Goal: Transaction & Acquisition: Obtain resource

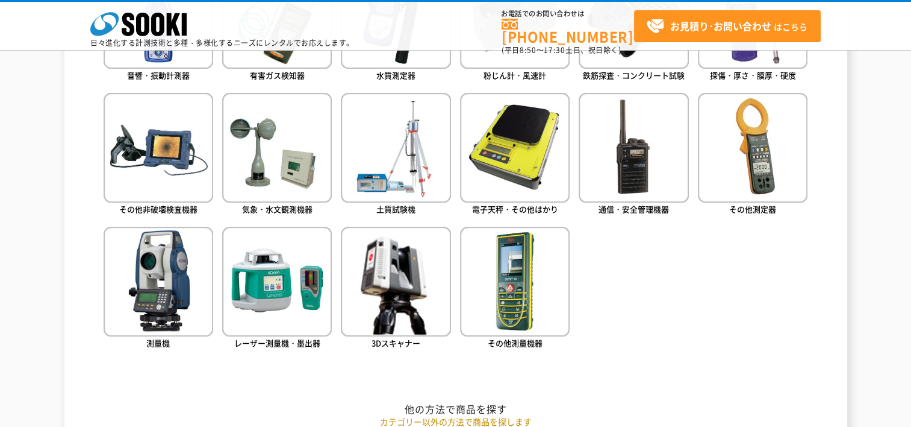
scroll to position [602, 0]
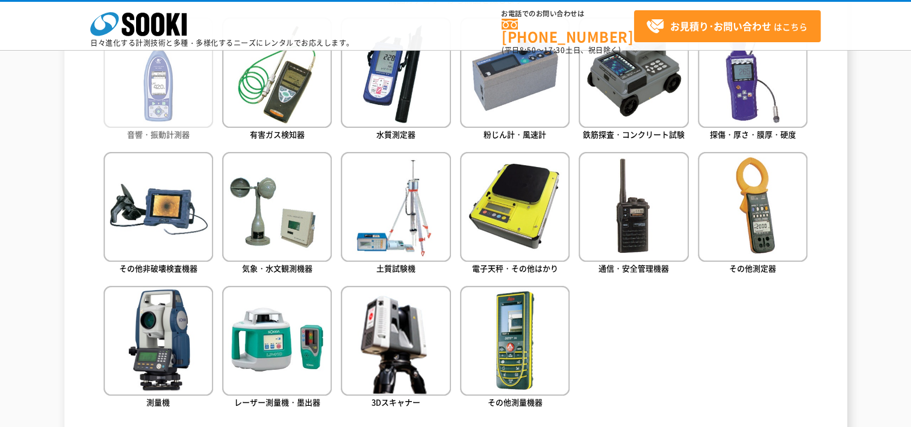
click at [167, 94] on img at bounding box center [159, 72] width 110 height 110
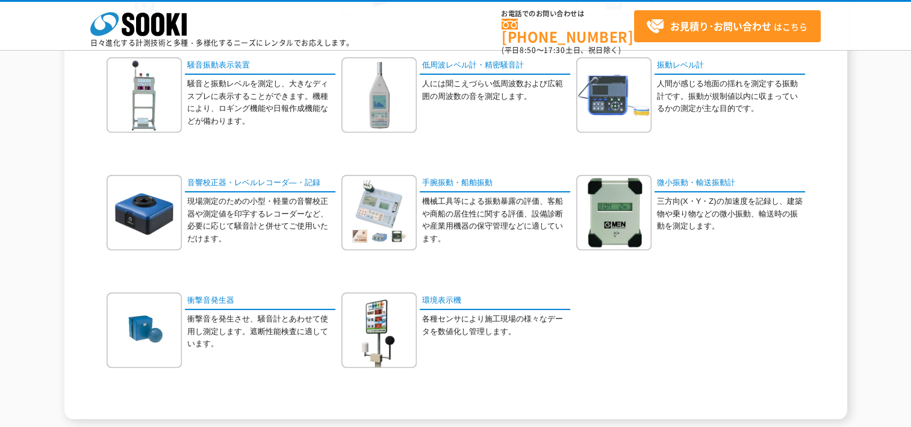
scroll to position [241, 0]
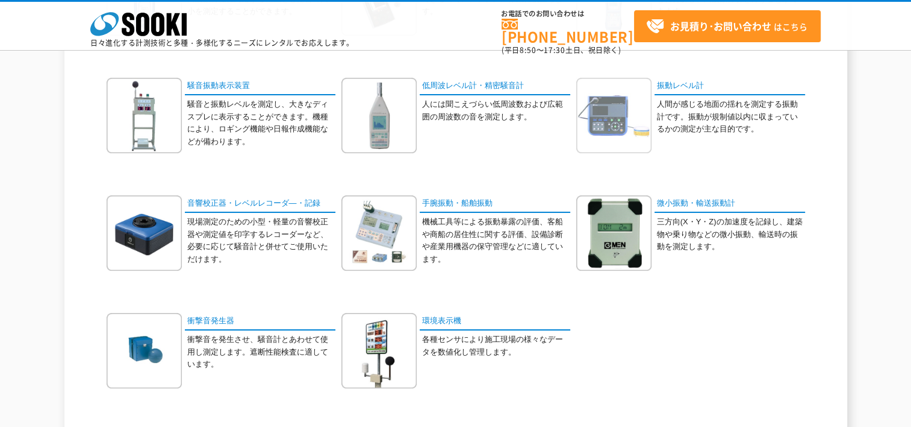
click at [601, 114] on img at bounding box center [614, 115] width 75 height 75
click at [677, 85] on link "振動レベル計" at bounding box center [730, 86] width 151 height 17
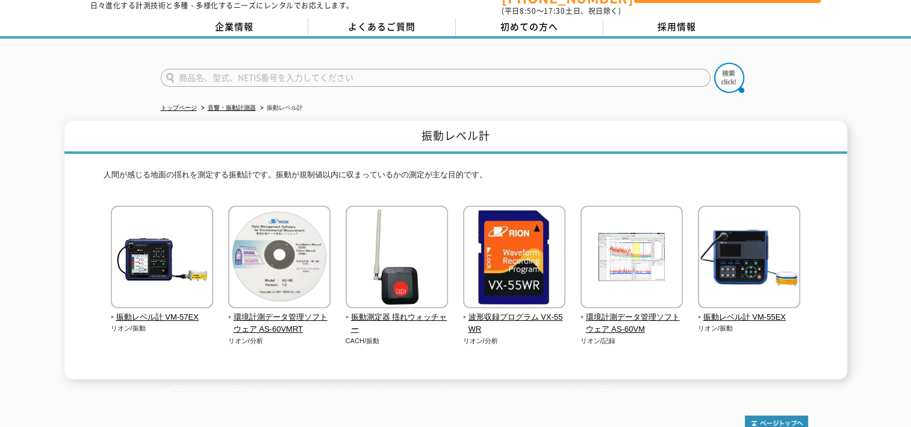
scroll to position [60, 0]
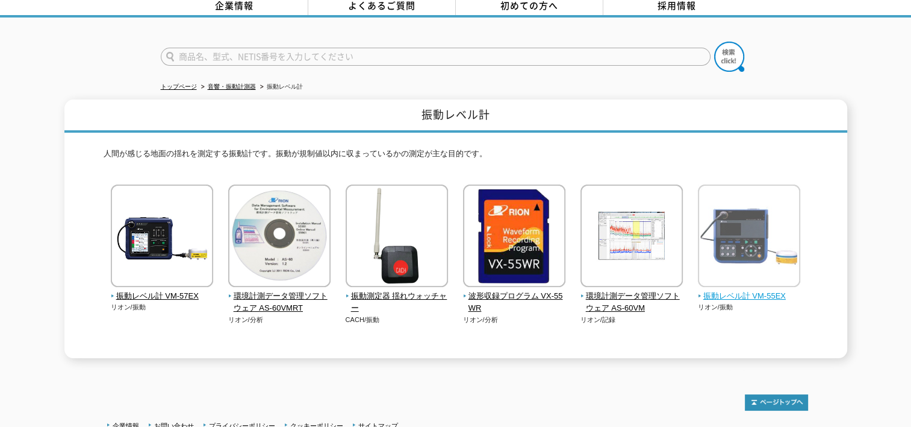
click at [740, 290] on span "振動レベル計 VM-55EX" at bounding box center [749, 296] width 103 height 13
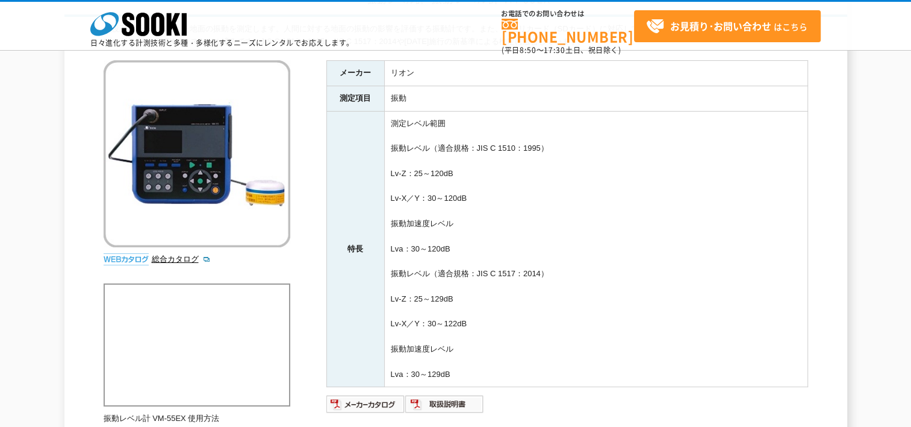
scroll to position [141, 0]
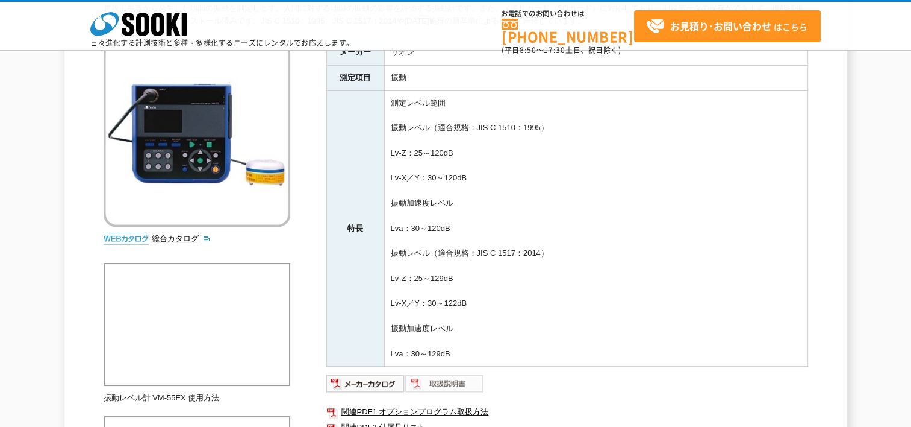
click at [438, 381] on img at bounding box center [444, 382] width 79 height 19
